Goal: Navigation & Orientation: Find specific page/section

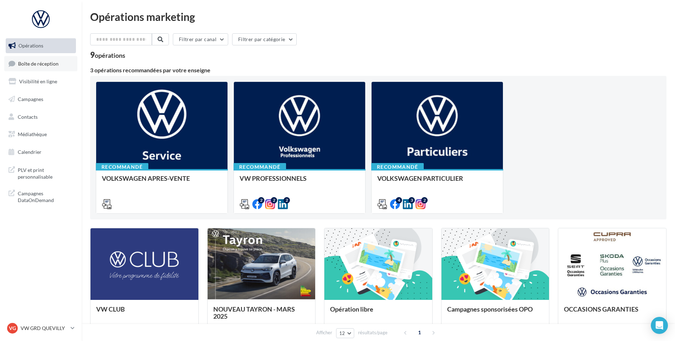
click at [43, 63] on span "Boîte de réception" at bounding box center [38, 63] width 40 height 6
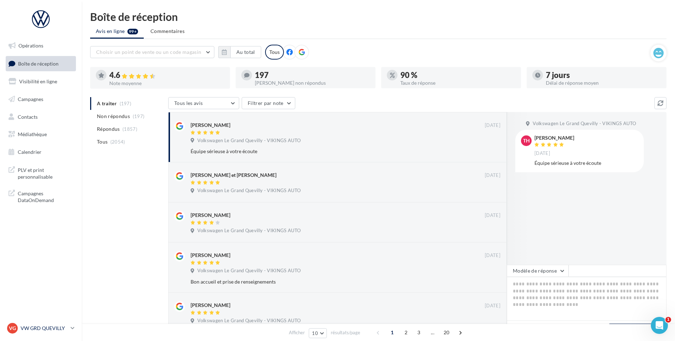
click at [51, 328] on p "VW GRD QUEVILLY" at bounding box center [44, 328] width 47 height 7
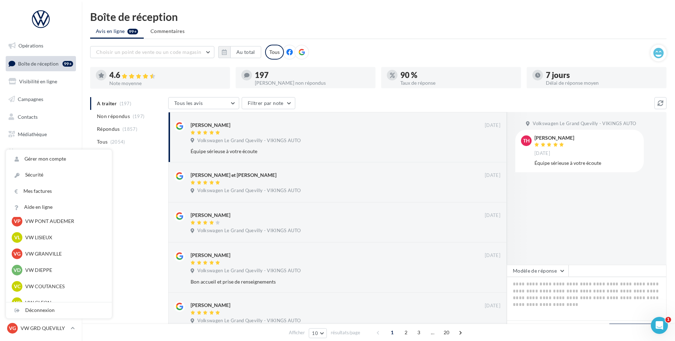
scroll to position [142, 0]
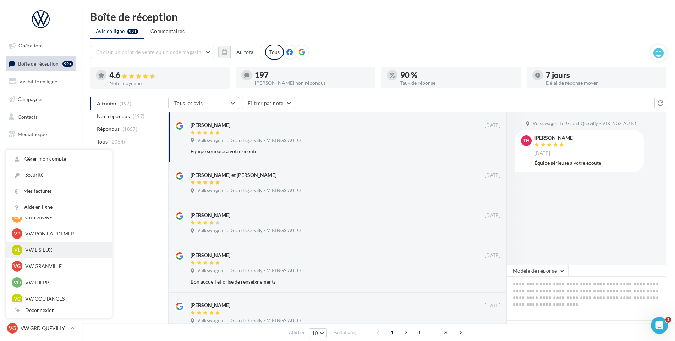
click at [54, 252] on p "VW LISIEUX" at bounding box center [64, 250] width 78 height 7
